Goal: Transaction & Acquisition: Purchase product/service

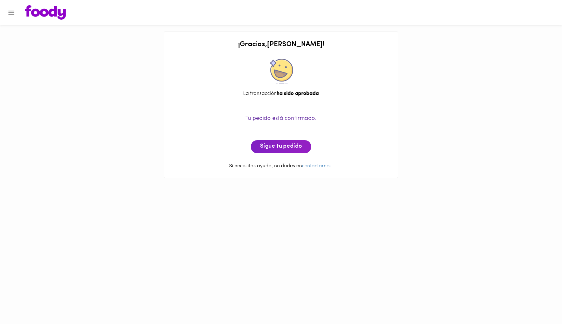
click at [42, 10] on img at bounding box center [45, 12] width 41 height 14
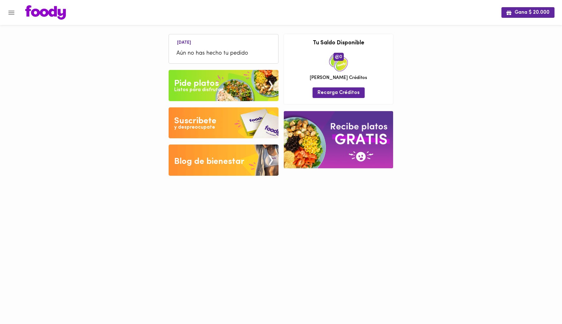
click at [201, 86] on div "Pide platos" at bounding box center [196, 83] width 45 height 12
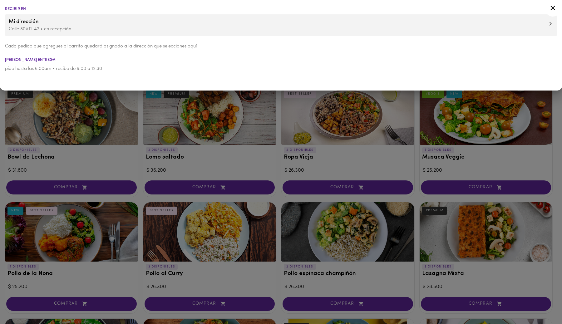
click at [554, 6] on icon at bounding box center [553, 8] width 8 height 8
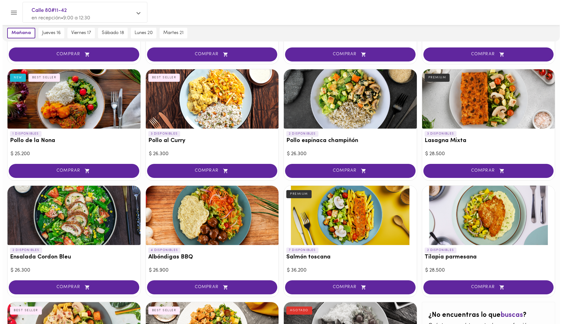
scroll to position [134, 0]
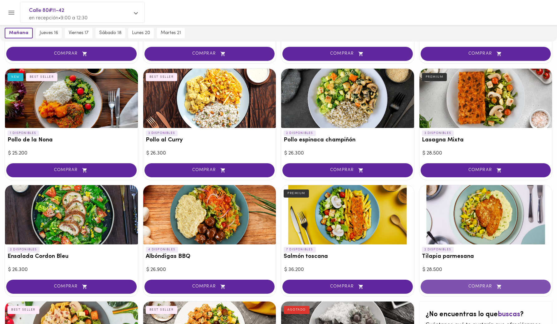
click at [452, 284] on span "COMPRAR" at bounding box center [486, 286] width 115 height 5
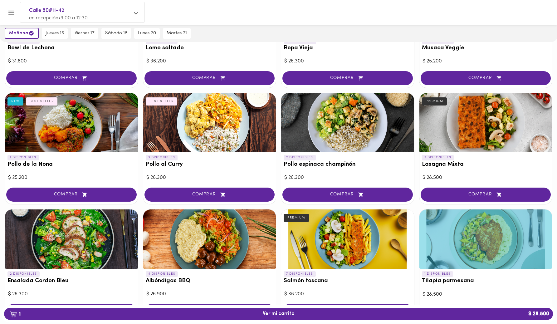
scroll to position [0, 0]
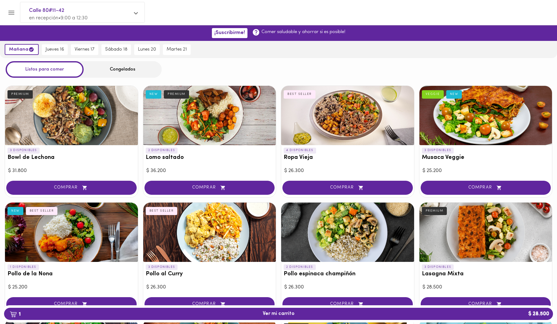
click at [106, 70] on div "Congelados" at bounding box center [123, 69] width 78 height 17
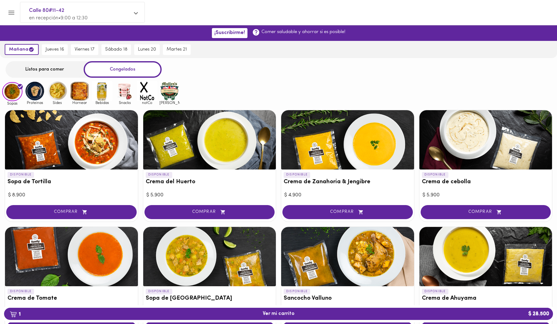
click at [36, 93] on img at bounding box center [35, 91] width 20 height 20
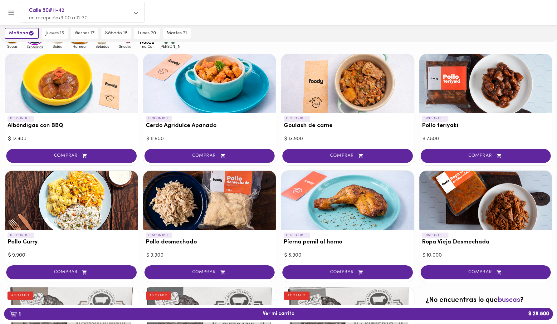
scroll to position [56, 0]
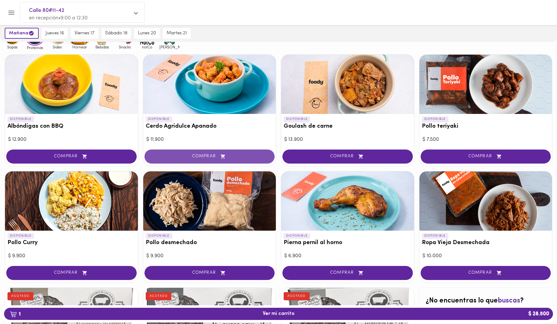
click at [234, 159] on span "COMPRAR" at bounding box center [209, 156] width 115 height 5
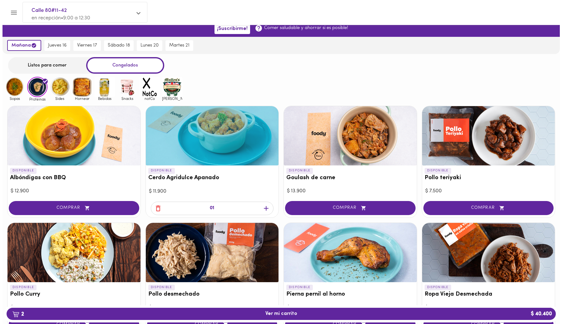
scroll to position [0, 0]
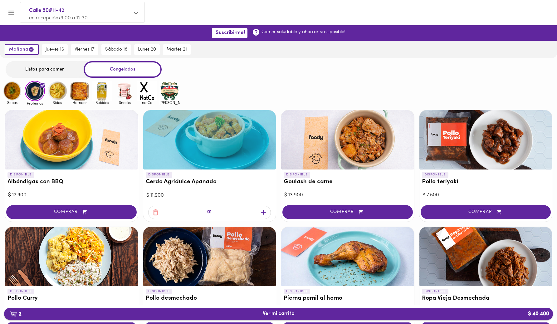
click at [268, 312] on span "2 Ver mi carrito $ 40.400" at bounding box center [279, 314] width 32 height 6
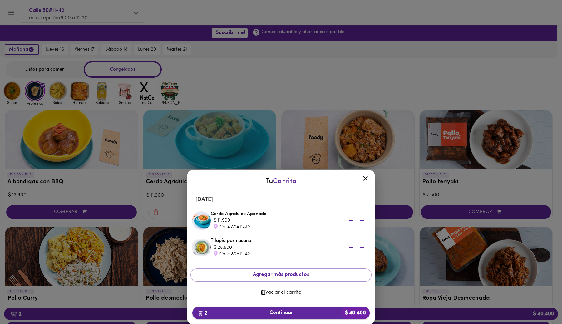
click at [289, 315] on span "2 Continuar $ 40.400" at bounding box center [280, 313] width 167 height 6
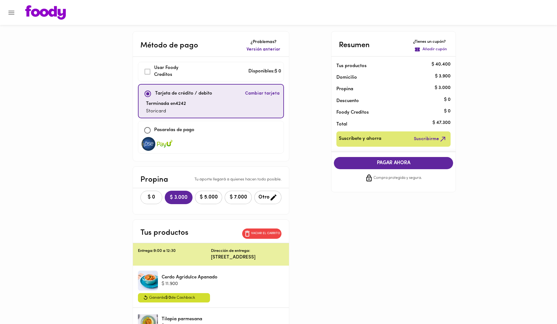
click at [145, 198] on span "$ 0" at bounding box center [152, 197] width 14 height 6
click at [394, 160] on span "PAGAR AHORA" at bounding box center [393, 163] width 107 height 6
